Goal: Navigation & Orientation: Find specific page/section

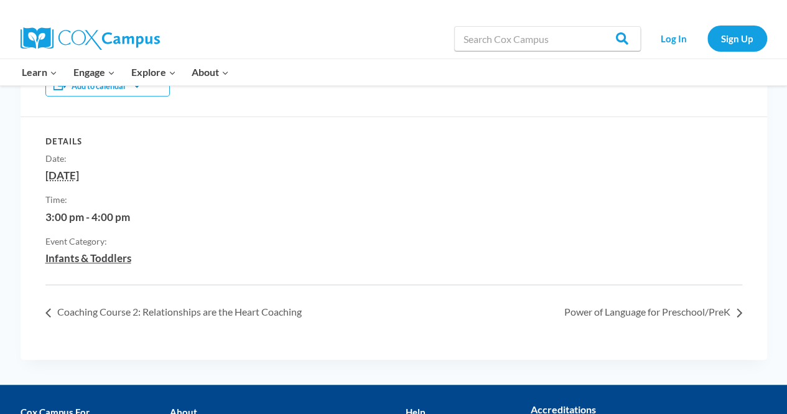
scroll to position [296, 0]
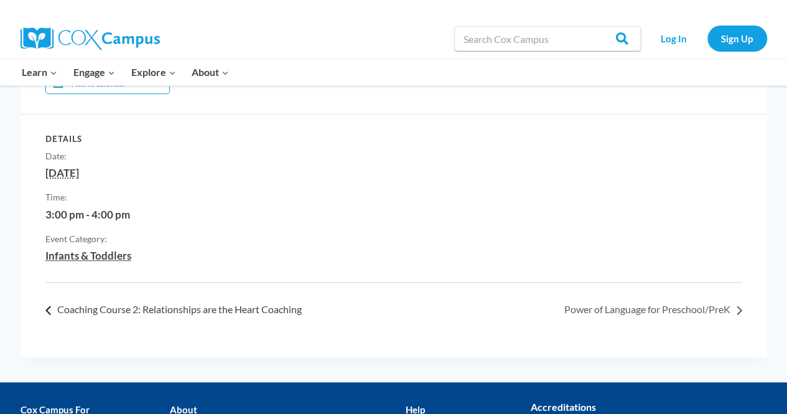
click at [241, 310] on link "« Coaching Course 2: Relationships are the Heart Coaching" at bounding box center [176, 309] width 263 height 12
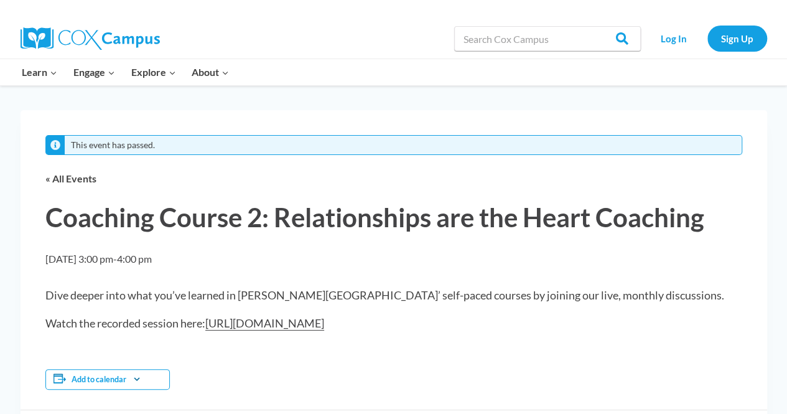
click at [308, 324] on link "[URL][DOMAIN_NAME]" at bounding box center [264, 323] width 119 height 14
click at [678, 35] on link "Log In" at bounding box center [674, 39] width 54 height 26
